Goal: Information Seeking & Learning: Learn about a topic

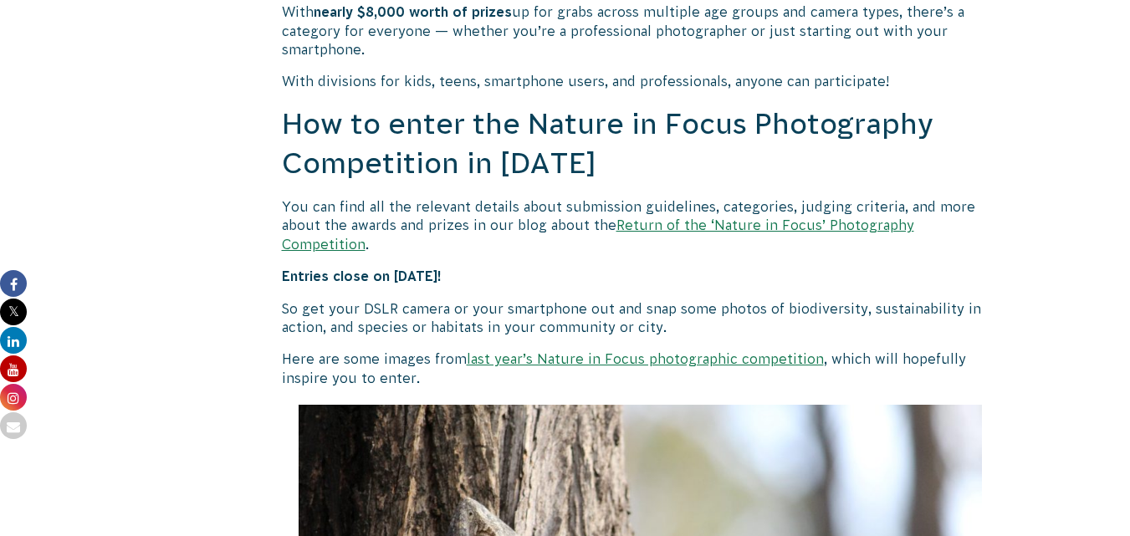
scroll to position [1422, 0]
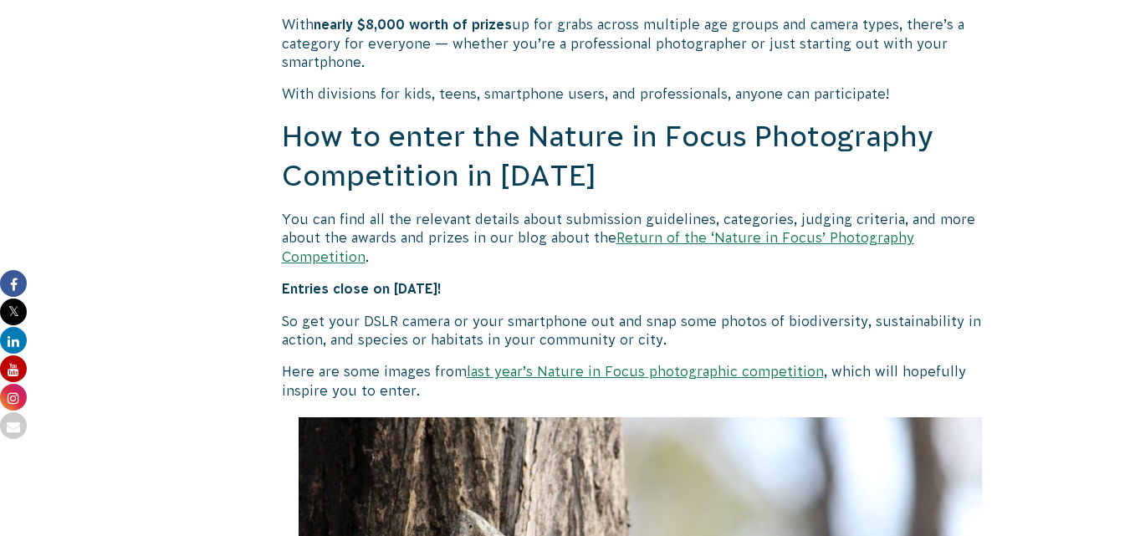
click at [540, 364] on link "last year’s Nature in Focus photographic competition" at bounding box center [645, 371] width 357 height 15
click at [817, 236] on link "Return of the ‘Nature in Focus’ Photography Competition" at bounding box center [598, 246] width 632 height 33
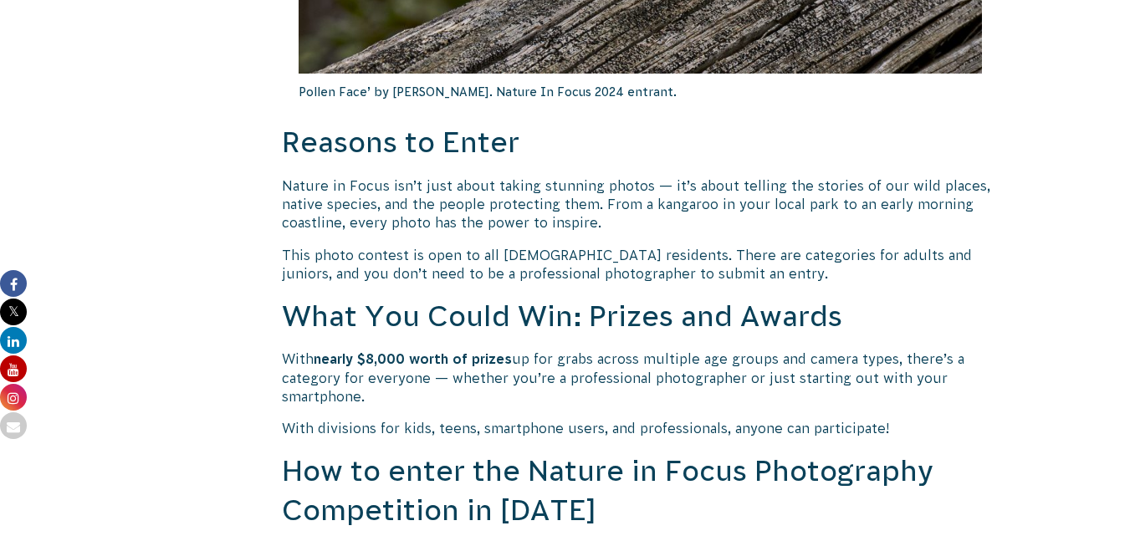
scroll to position [1255, 0]
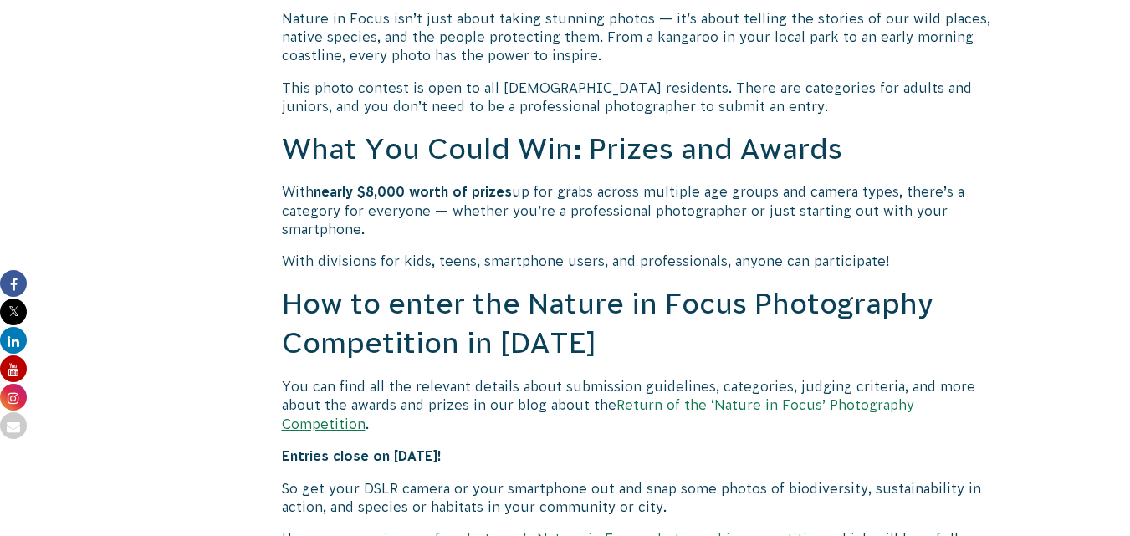
click at [741, 407] on link "Return of the ‘Nature in Focus’ Photography Competition" at bounding box center [598, 413] width 632 height 33
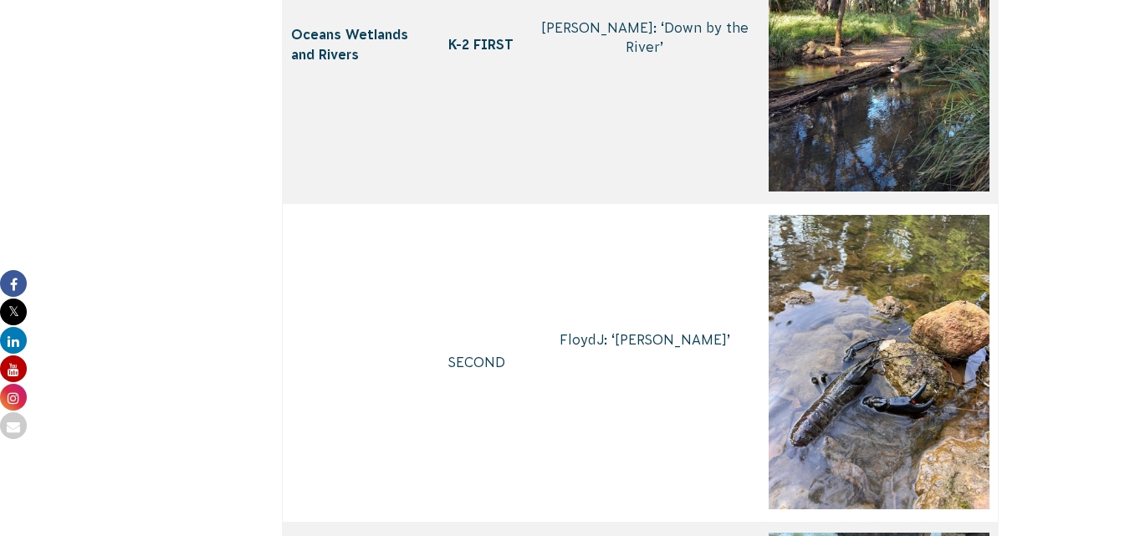
scroll to position [2258, 0]
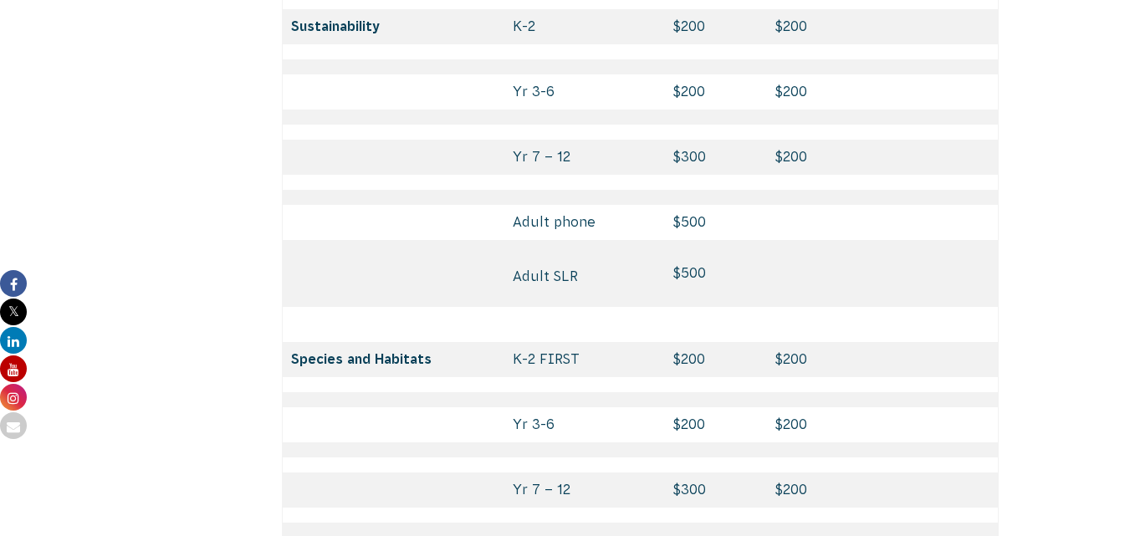
scroll to position [7333, 0]
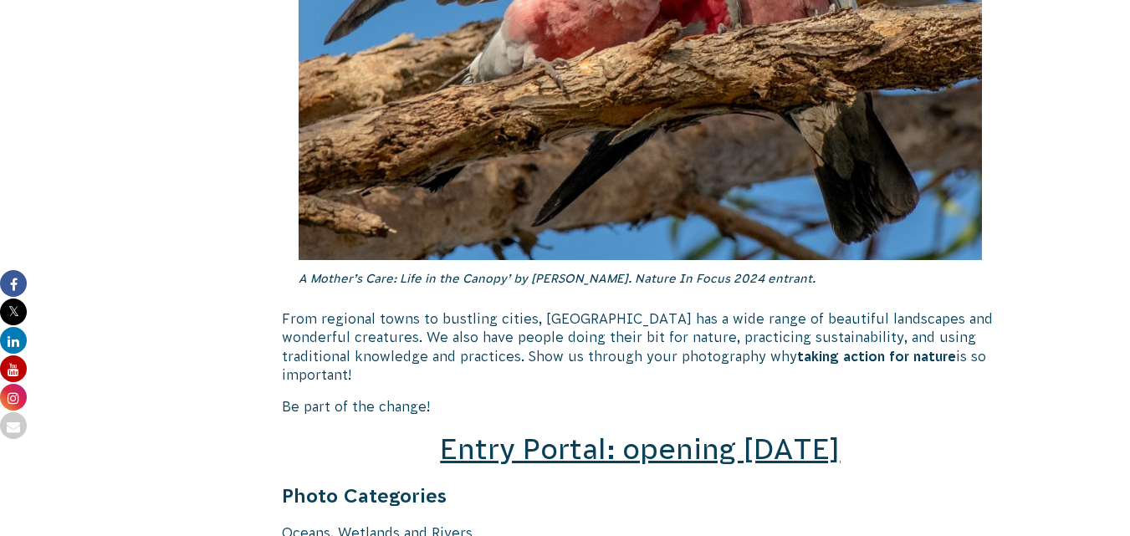
scroll to position [2509, 0]
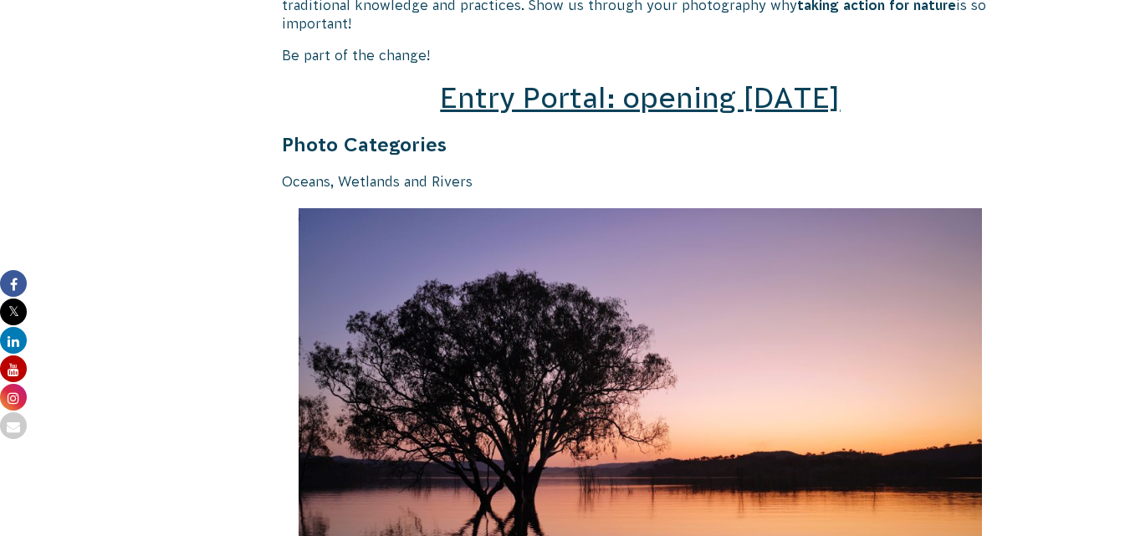
click at [684, 82] on span "Entry Portal: opening July 4" at bounding box center [640, 98] width 400 height 32
